Goal: Find specific page/section: Find specific page/section

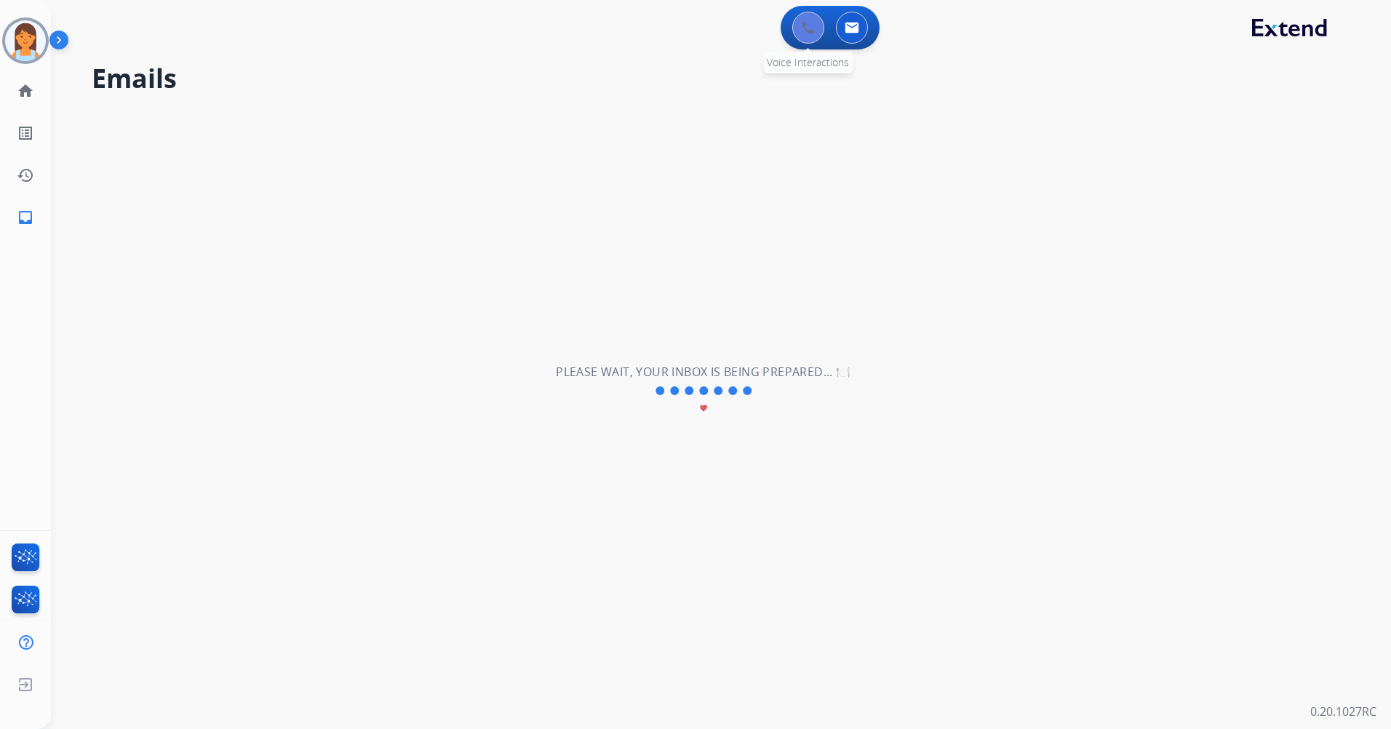
click at [811, 44] on div "0 Voice Interactions 0 Email Interactions" at bounding box center [830, 28] width 99 height 44
click at [811, 36] on button at bounding box center [808, 28] width 32 height 32
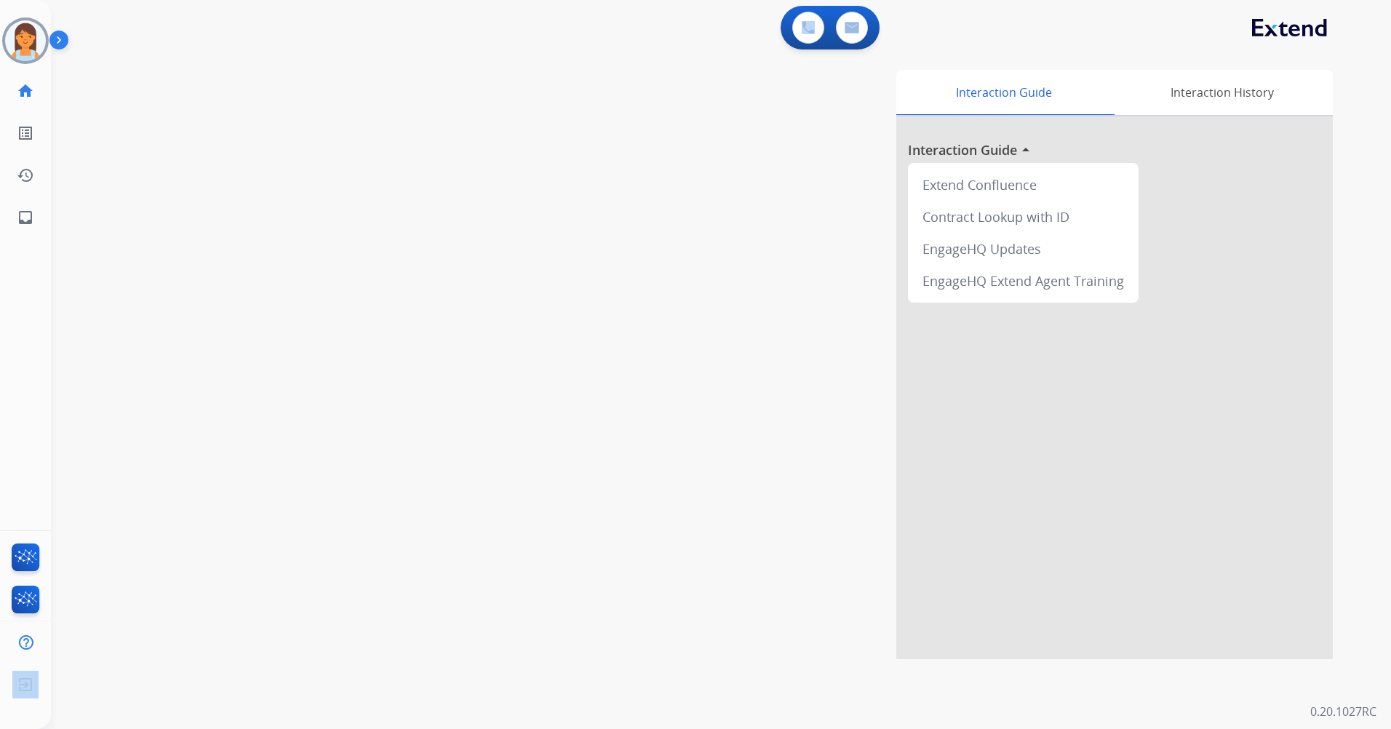
click at [811, 36] on div "0 Voice Interactions 0 Email Interactions" at bounding box center [712, 29] width 1288 height 47
drag, startPoint x: 811, startPoint y: 36, endPoint x: 716, endPoint y: 65, distance: 99.9
click at [708, 76] on div "Interaction Guide Interaction History Interaction Guide arrow_drop_up Extend Co…" at bounding box center [907, 364] width 852 height 589
click at [864, 31] on button at bounding box center [852, 28] width 32 height 32
